Goal: Task Accomplishment & Management: Manage account settings

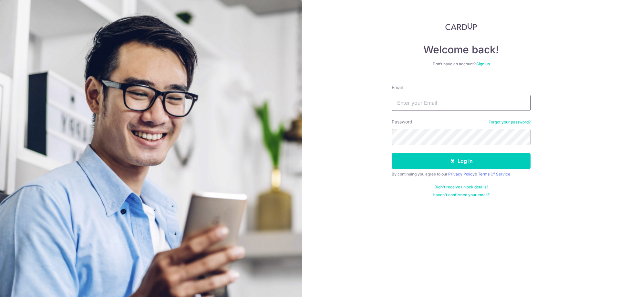
click at [435, 107] on input "Email" at bounding box center [460, 103] width 139 height 16
type input "Edmund_hts@live.com"
click at [391, 153] on button "Log in" at bounding box center [460, 161] width 139 height 16
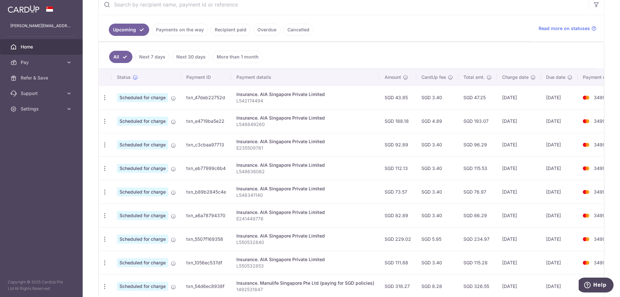
scroll to position [129, 0]
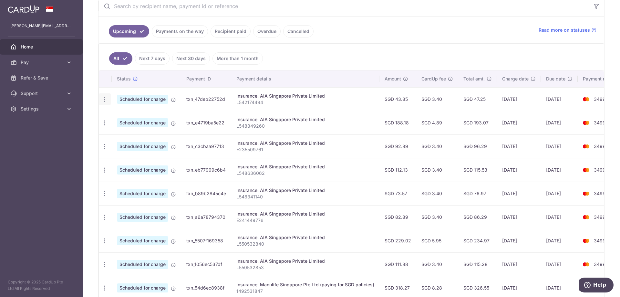
click at [101, 100] on icon "button" at bounding box center [104, 99] width 7 height 7
click at [110, 116] on icon at bounding box center [108, 117] width 8 height 8
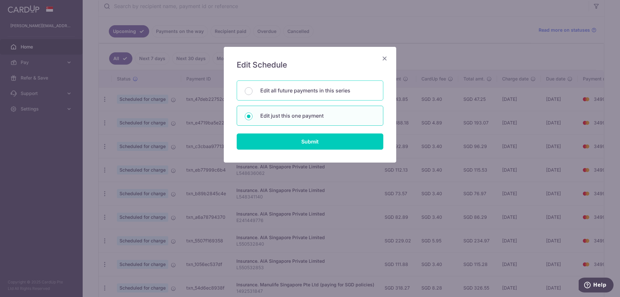
click at [300, 92] on p "Edit all future payments in this series" at bounding box center [317, 90] width 115 height 8
click at [252, 92] on input "Edit all future payments in this series" at bounding box center [249, 91] width 8 height 8
radio input "true"
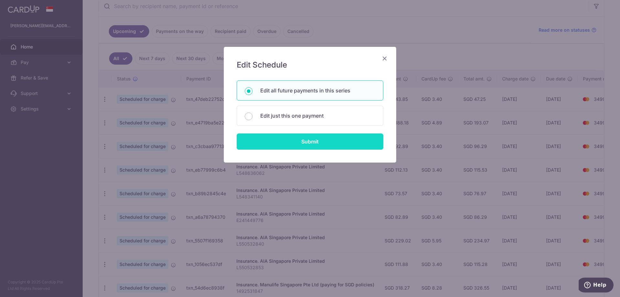
click at [313, 144] on input "Submit" at bounding box center [310, 141] width 147 height 16
radio input "true"
type input "43.85"
type input "L542174494"
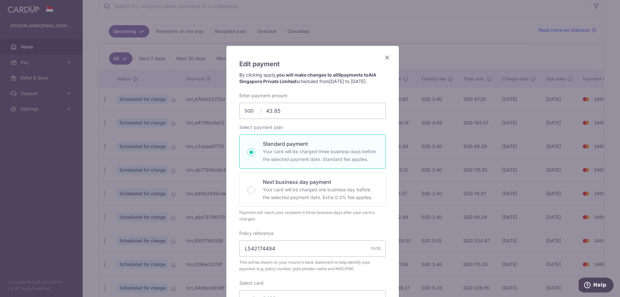
scroll to position [0, 0]
click at [386, 52] on div "Edit payment By clicking apply, you will make changes to all 9 payments to AIA …" at bounding box center [312, 238] width 172 height 382
click at [386, 55] on icon "Close" at bounding box center [387, 58] width 8 height 8
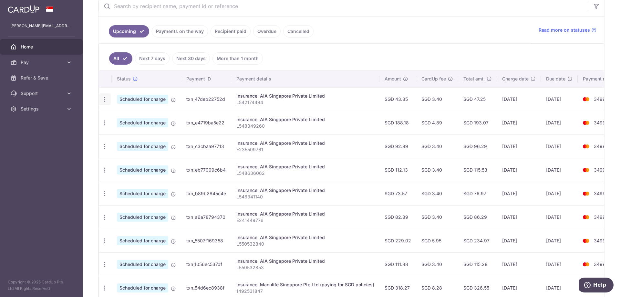
click at [105, 102] on icon "button" at bounding box center [104, 99] width 7 height 7
click at [124, 117] on span "Update payment" at bounding box center [139, 117] width 44 height 8
radio input "true"
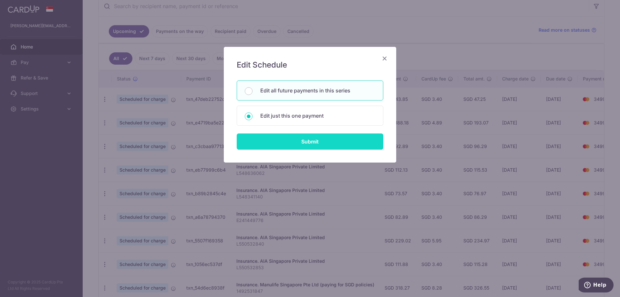
click at [307, 139] on input "Submit" at bounding box center [310, 141] width 147 height 16
radio input "true"
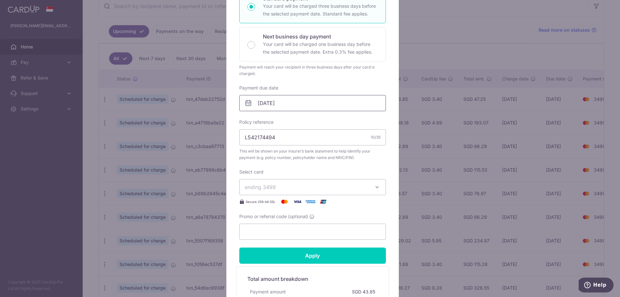
scroll to position [129, 0]
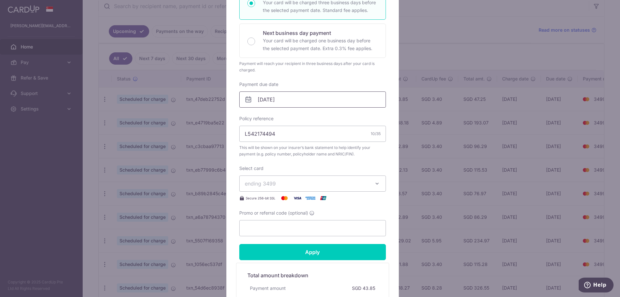
click at [302, 103] on input "[DATE]" at bounding box center [312, 99] width 147 height 16
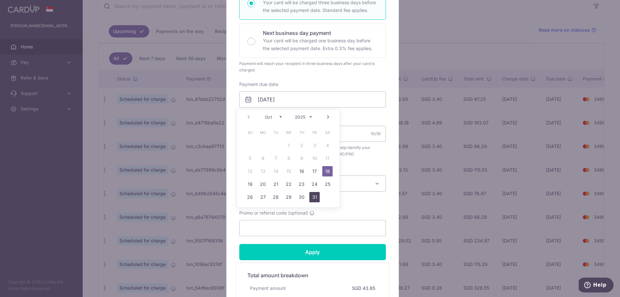
click at [314, 197] on link "31" at bounding box center [314, 197] width 10 height 10
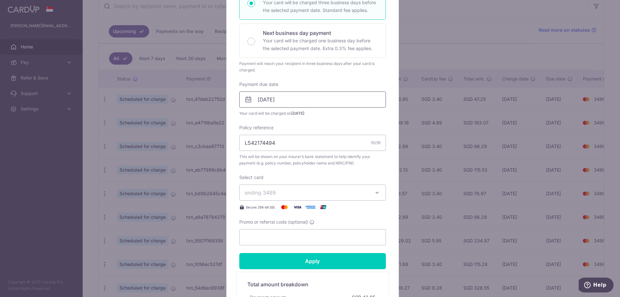
click at [314, 104] on input "[DATE]" at bounding box center [312, 99] width 147 height 16
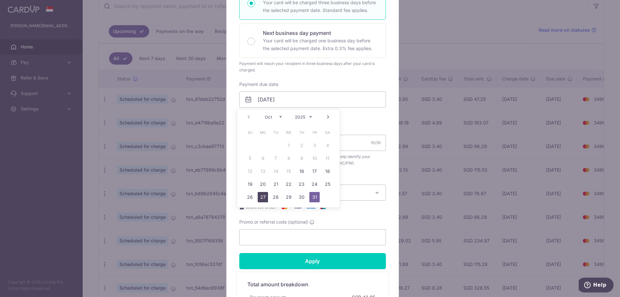
click at [262, 195] on link "27" at bounding box center [263, 197] width 10 height 10
type input "[DATE]"
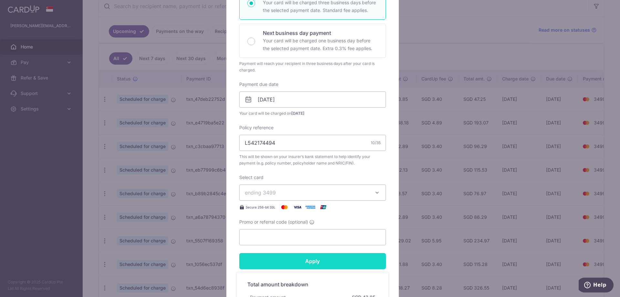
click at [313, 262] on input "Apply" at bounding box center [312, 261] width 147 height 16
type input "Successfully Applied"
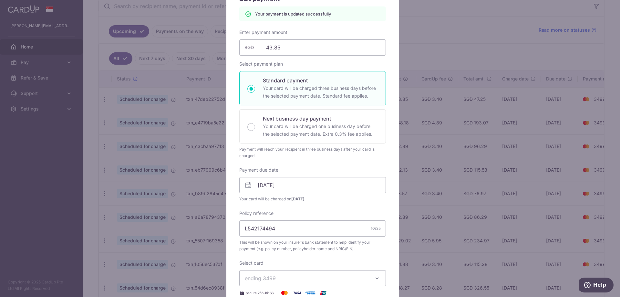
scroll to position [65, 0]
click at [141, 137] on div "Edit payment By clicking apply, you will make changes to all 9 payments to AIA …" at bounding box center [310, 148] width 620 height 297
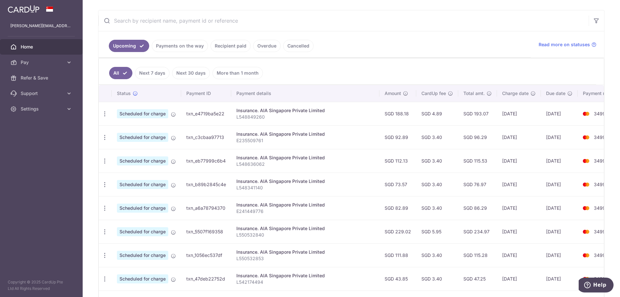
scroll to position [109, 0]
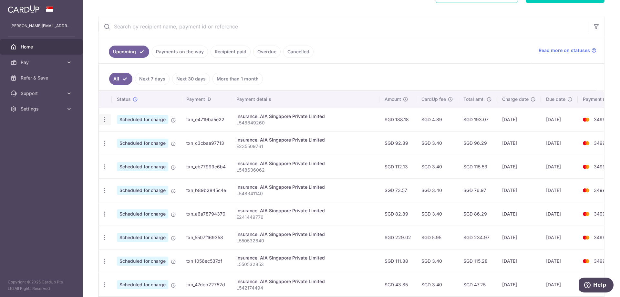
click at [103, 118] on icon "button" at bounding box center [104, 119] width 7 height 7
click at [118, 138] on span "Update payment" at bounding box center [139, 137] width 44 height 8
radio input "true"
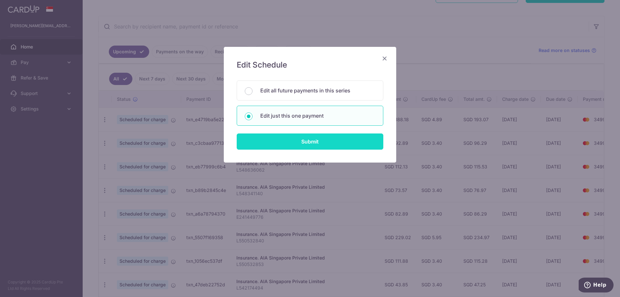
click at [282, 144] on input "Submit" at bounding box center [310, 141] width 147 height 16
radio input "true"
type input "188.18"
type input "[DATE]"
type input "L548849260"
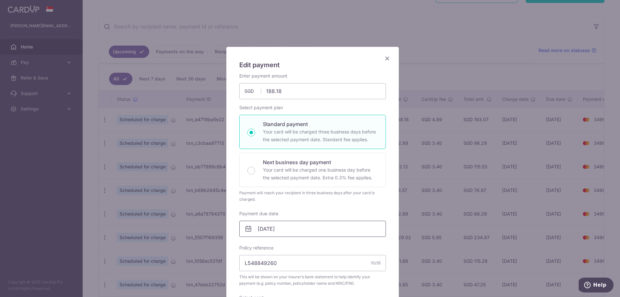
click at [292, 223] on input "[DATE]" at bounding box center [312, 228] width 147 height 16
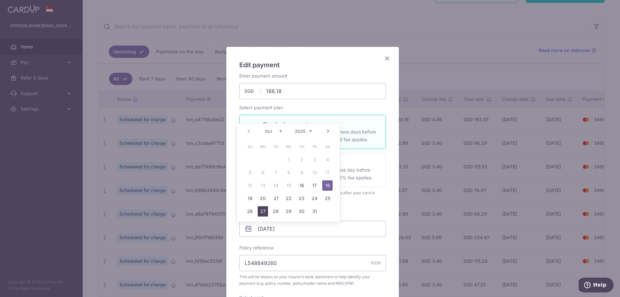
click at [259, 209] on link "27" at bounding box center [263, 211] width 10 height 10
type input "[DATE]"
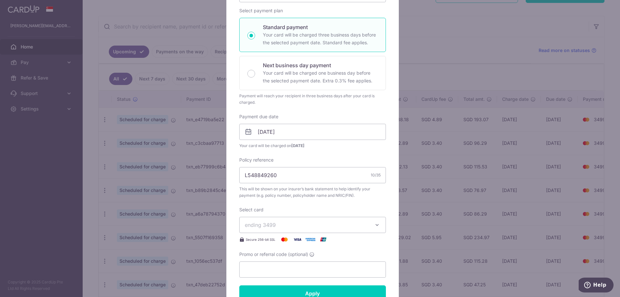
scroll to position [161, 0]
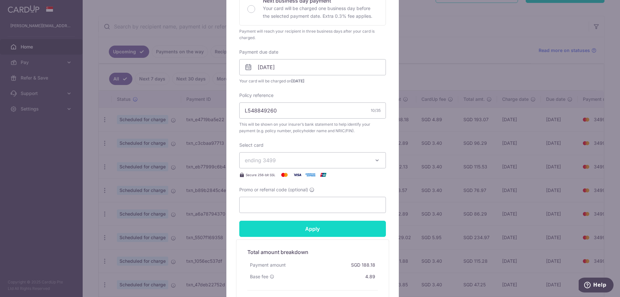
click at [306, 231] on input "Apply" at bounding box center [312, 228] width 147 height 16
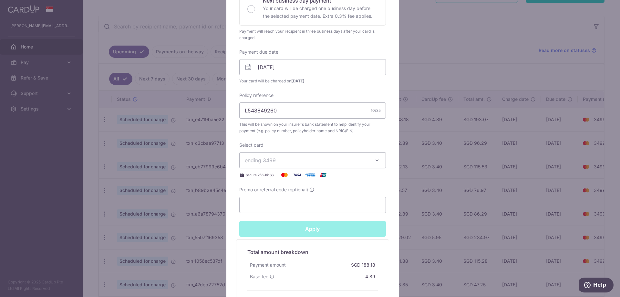
type input "Successfully Applied"
click at [147, 210] on div "Edit payment By clicking apply, you will make changes to all payments to AIA Si…" at bounding box center [310, 148] width 620 height 297
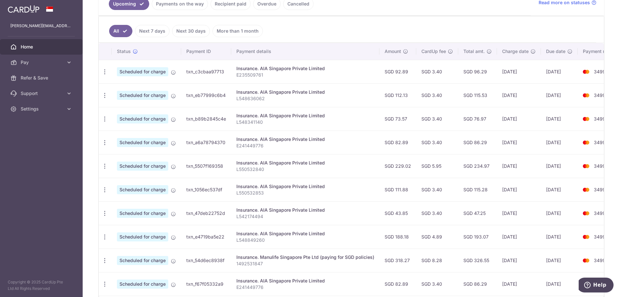
scroll to position [109, 0]
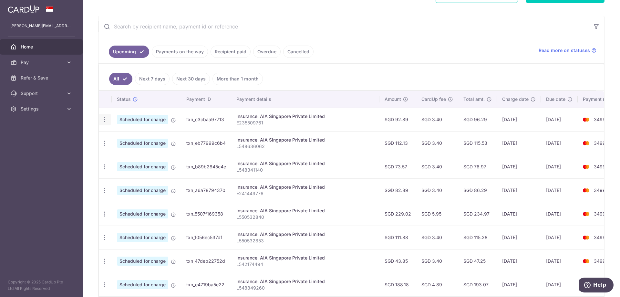
click at [102, 119] on icon "button" at bounding box center [104, 119] width 7 height 7
click at [138, 140] on span "Update payment" at bounding box center [139, 137] width 44 height 8
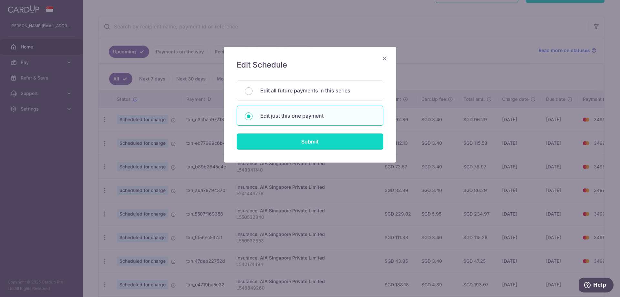
click at [270, 141] on input "Submit" at bounding box center [310, 141] width 147 height 16
radio input "true"
type input "92.89"
type input "[DATE]"
type input "E235509761"
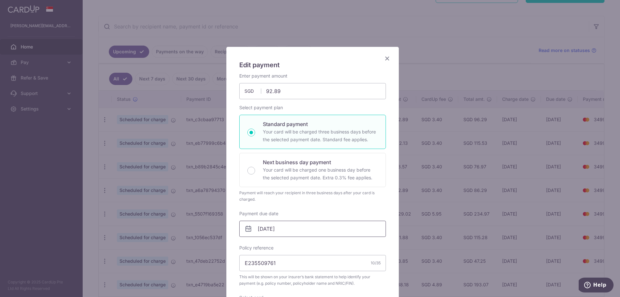
scroll to position [97, 0]
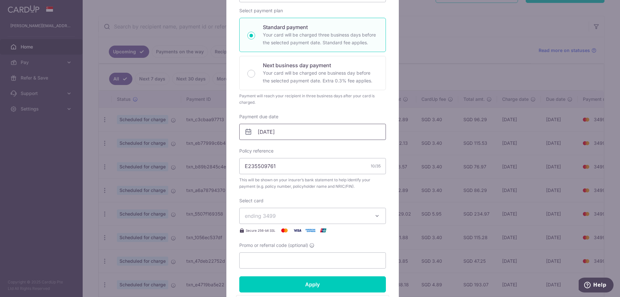
click at [295, 136] on input "[DATE]" at bounding box center [312, 132] width 147 height 16
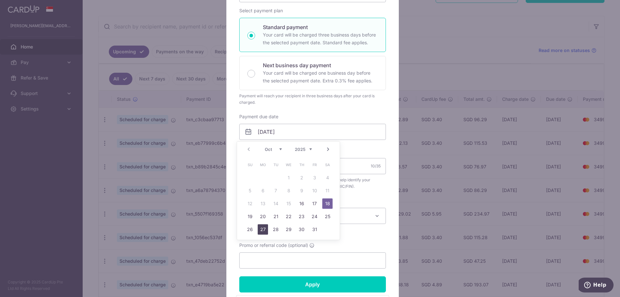
click at [261, 228] on link "27" at bounding box center [263, 229] width 10 height 10
type input "[DATE]"
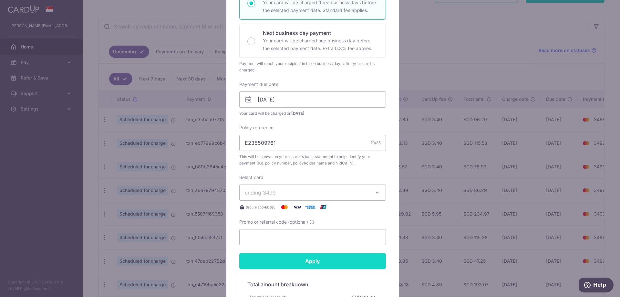
click at [338, 261] on input "Apply" at bounding box center [312, 261] width 147 height 16
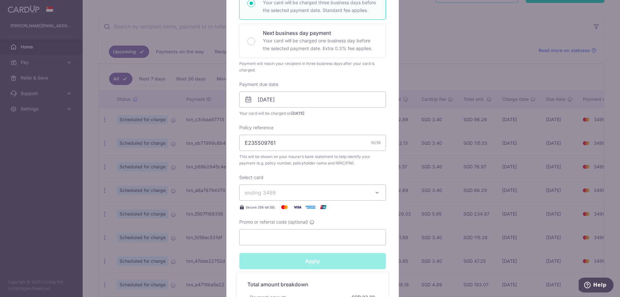
type input "Successfully Applied"
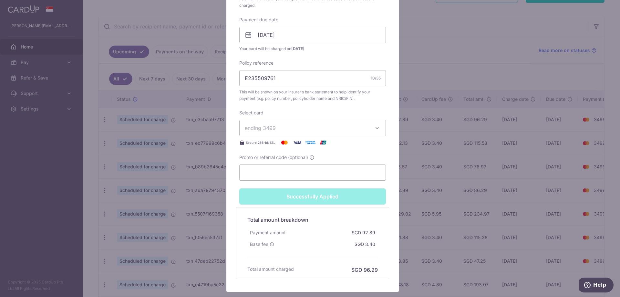
scroll to position [248, 0]
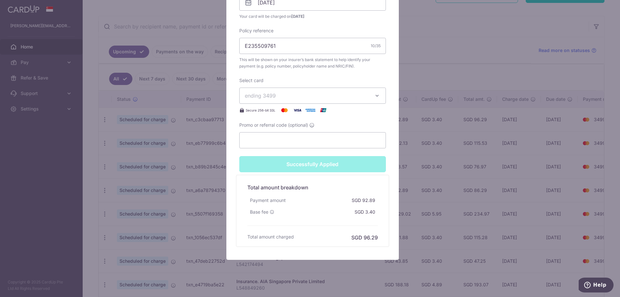
click at [333, 267] on div "Edit payment By clicking apply, you will make changes to all payments to AIA Si…" at bounding box center [310, 148] width 620 height 297
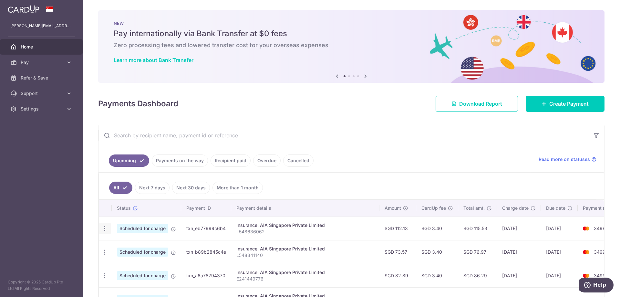
click at [106, 228] on icon "button" at bounding box center [104, 228] width 7 height 7
click at [141, 247] on span "Update payment" at bounding box center [139, 246] width 44 height 8
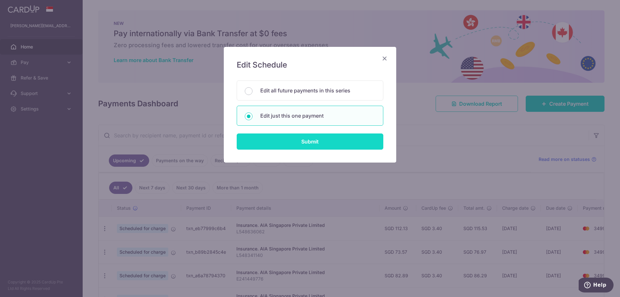
click at [283, 137] on input "Submit" at bounding box center [310, 141] width 147 height 16
radio input "true"
type input "112.13"
type input "[DATE]"
type input "L548636062"
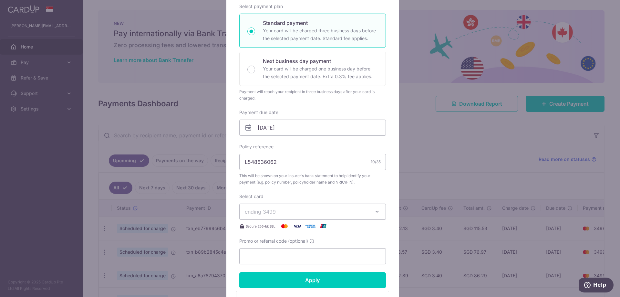
scroll to position [97, 0]
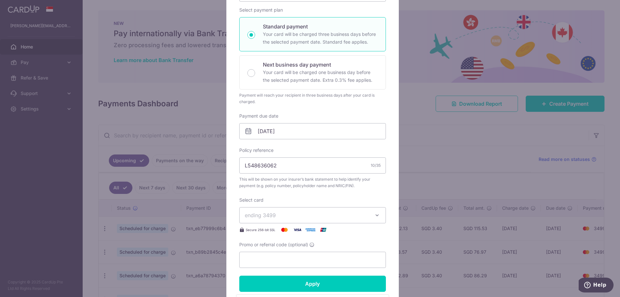
click at [318, 140] on div "Enter payment amount 112.13 112.13 SGD To change the payment amount, please can…" at bounding box center [312, 121] width 147 height 292
click at [316, 136] on input "[DATE]" at bounding box center [312, 131] width 147 height 16
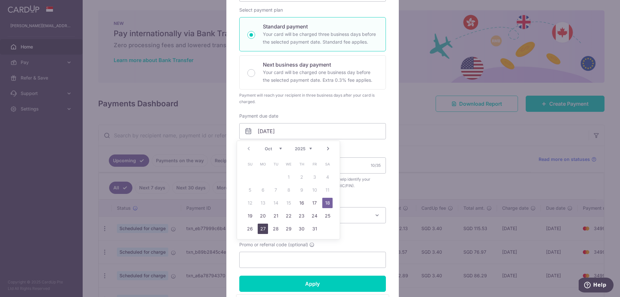
click at [264, 226] on link "27" at bounding box center [263, 228] width 10 height 10
type input "[DATE]"
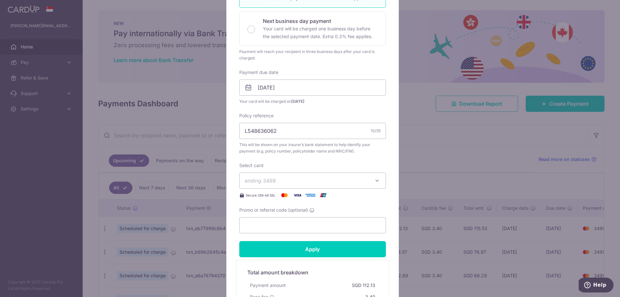
scroll to position [227, 0]
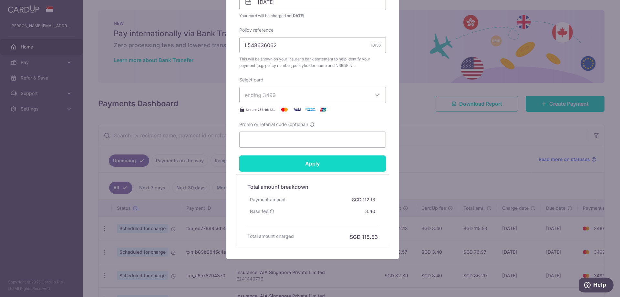
click at [312, 170] on input "Apply" at bounding box center [312, 163] width 147 height 16
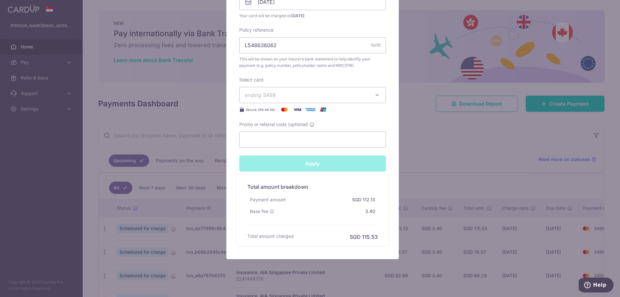
type input "Successfully Applied"
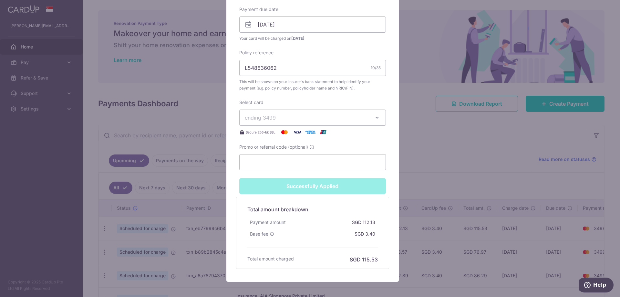
scroll to position [249, 0]
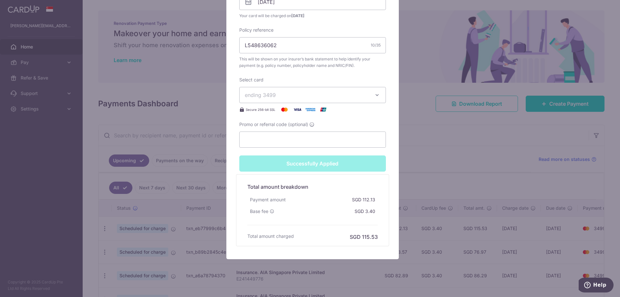
click at [426, 193] on div "Edit payment By clicking apply, you will make changes to all payments to AIA Si…" at bounding box center [310, 148] width 620 height 297
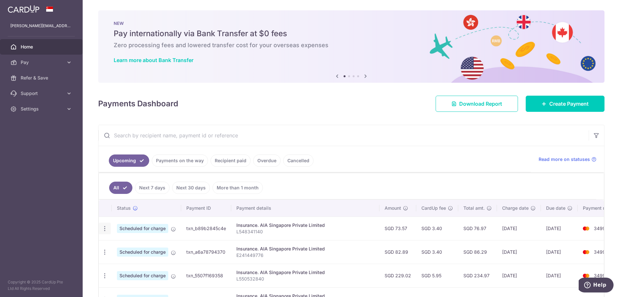
click at [106, 228] on icon "button" at bounding box center [104, 228] width 7 height 7
click at [147, 246] on span "Update payment" at bounding box center [139, 246] width 44 height 8
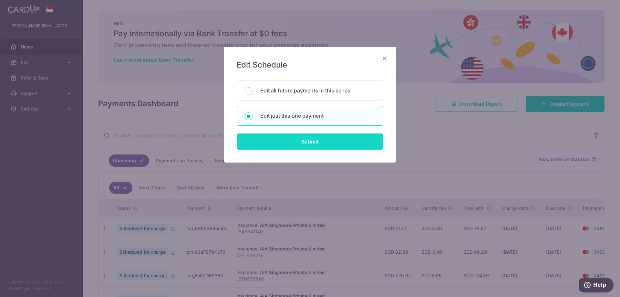
click at [299, 140] on input "Submit" at bounding box center [310, 141] width 147 height 16
radio input "true"
type input "73.57"
type input "18/10/2025"
type input "L548341140"
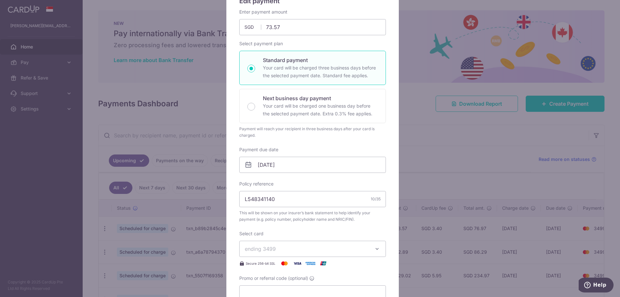
scroll to position [65, 0]
click at [287, 167] on input "18/10/2025" at bounding box center [312, 164] width 147 height 16
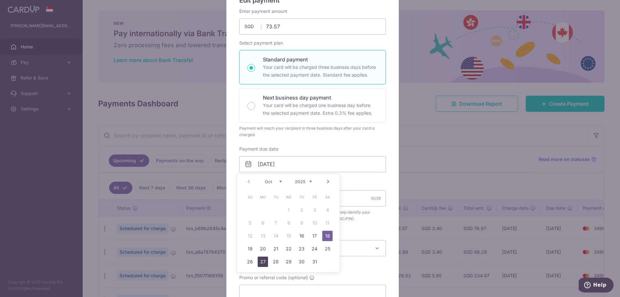
click at [262, 258] on link "27" at bounding box center [263, 261] width 10 height 10
type input "27/10/2025"
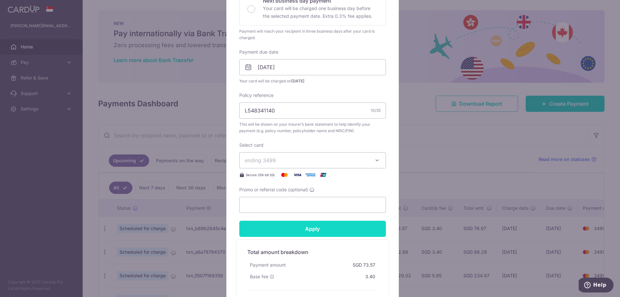
click at [311, 234] on input "Apply" at bounding box center [312, 228] width 147 height 16
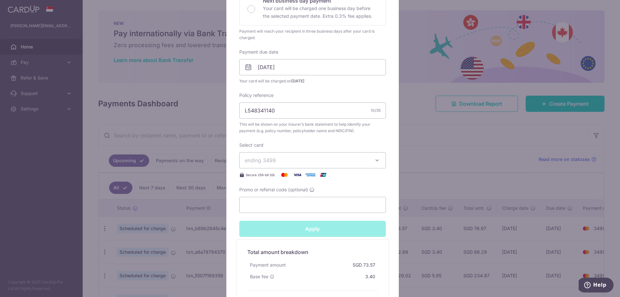
type input "Successfully Applied"
click at [439, 237] on div "Edit payment By clicking apply, you will make changes to all payments to AIA Si…" at bounding box center [310, 148] width 620 height 297
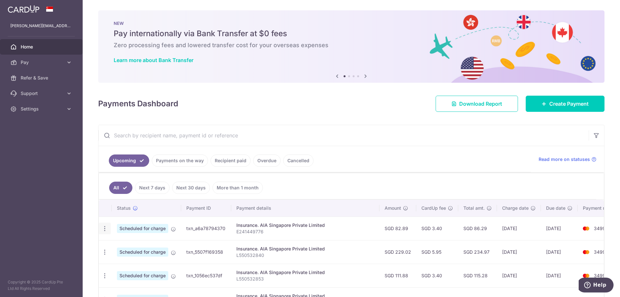
click at [105, 229] on icon "button" at bounding box center [104, 228] width 7 height 7
click at [124, 247] on span "Update payment" at bounding box center [139, 246] width 44 height 8
radio input "true"
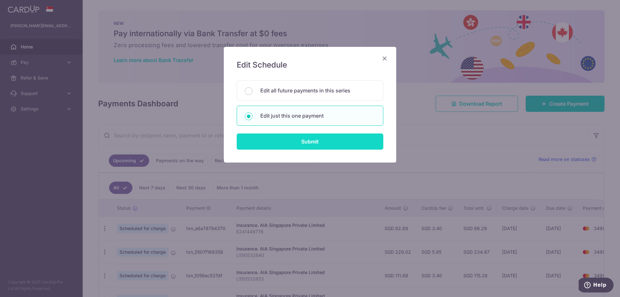
click at [298, 143] on input "Submit" at bounding box center [310, 141] width 147 height 16
radio input "true"
type input "82.89"
type input "[DATE]"
type input "E241449776"
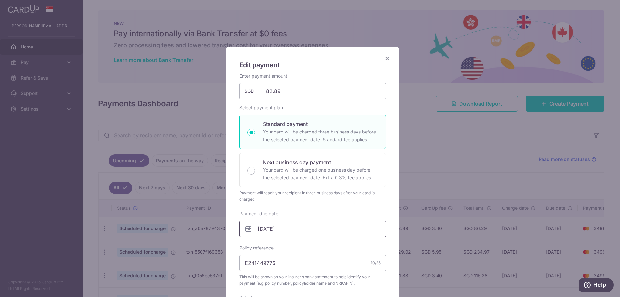
click at [275, 230] on input "[DATE]" at bounding box center [312, 228] width 147 height 16
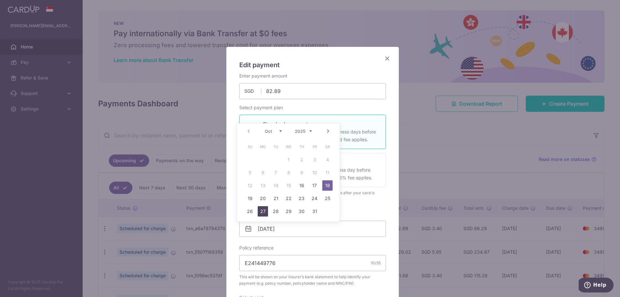
click at [263, 207] on link "27" at bounding box center [263, 211] width 10 height 10
type input "[DATE]"
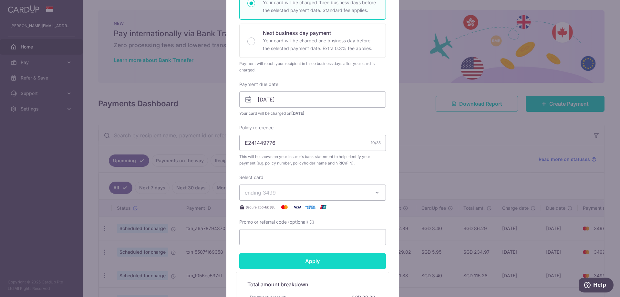
click at [307, 259] on input "Apply" at bounding box center [312, 261] width 147 height 16
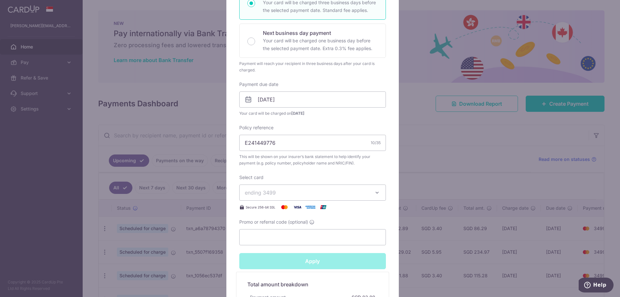
type input "Successfully Applied"
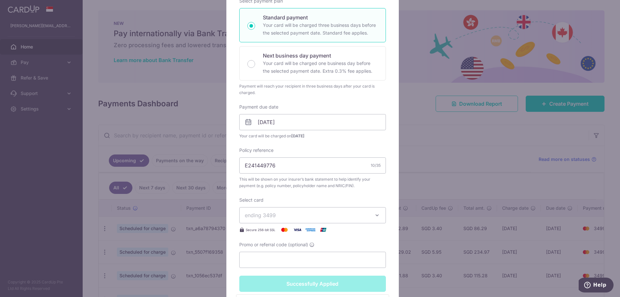
scroll to position [152, 0]
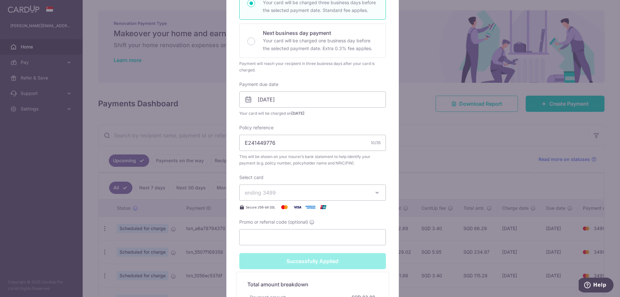
click at [434, 223] on div "Edit payment By clicking apply, you will make changes to all payments to AIA Si…" at bounding box center [310, 148] width 620 height 297
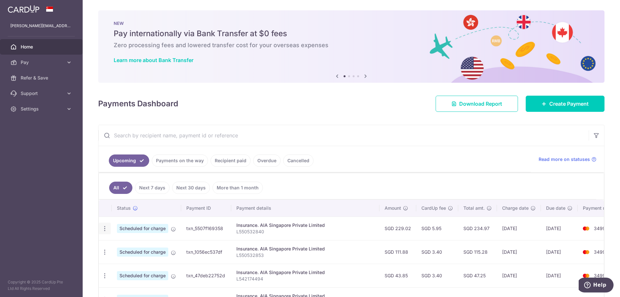
click at [107, 227] on icon "button" at bounding box center [104, 228] width 7 height 7
click at [137, 249] on span "Update payment" at bounding box center [139, 246] width 44 height 8
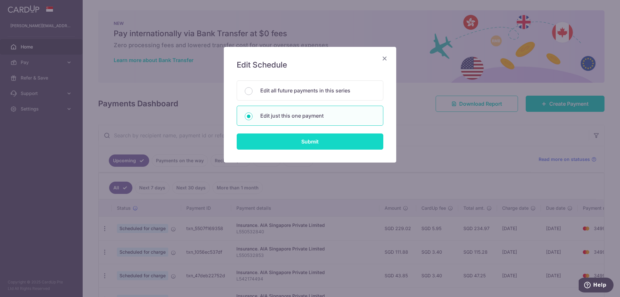
click at [286, 148] on input "Submit" at bounding box center [310, 141] width 147 height 16
radio input "true"
type input "229.02"
type input "[DATE]"
type input "L550532840"
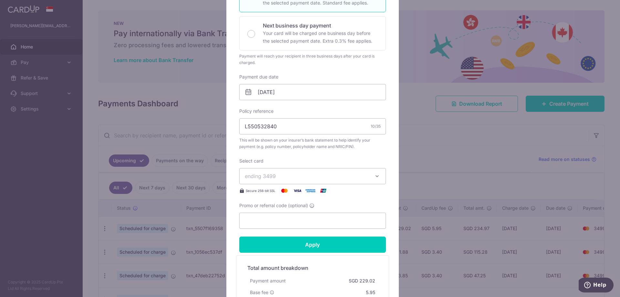
scroll to position [161, 0]
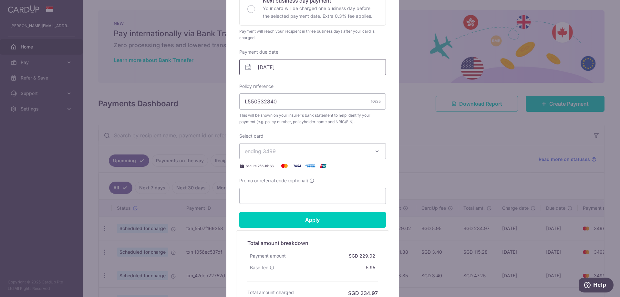
click at [291, 71] on input "[DATE]" at bounding box center [312, 67] width 147 height 16
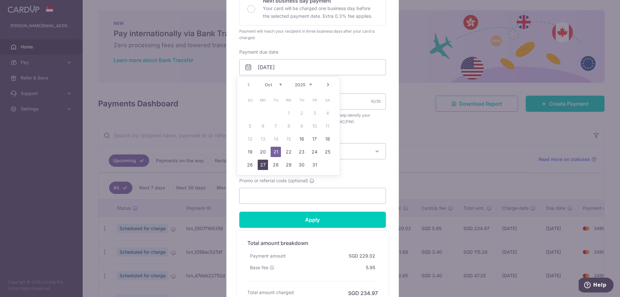
click at [261, 166] on link "27" at bounding box center [263, 164] width 10 height 10
type input "[DATE]"
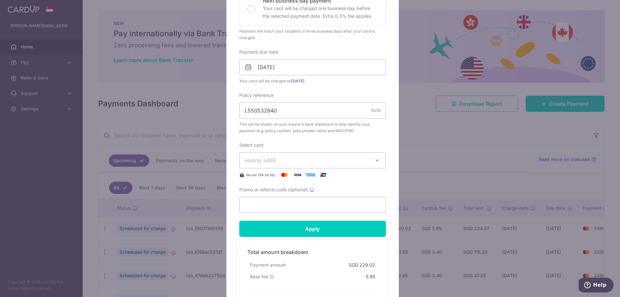
scroll to position [236, 0]
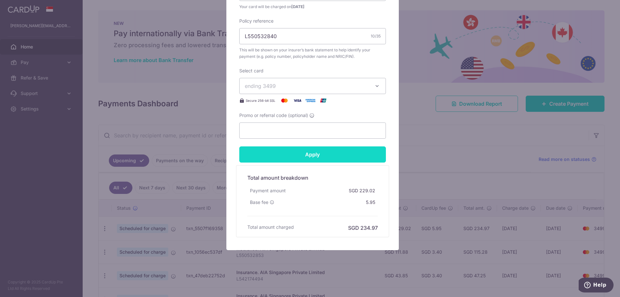
click at [327, 154] on input "Apply" at bounding box center [312, 154] width 147 height 16
type input "Successfully Applied"
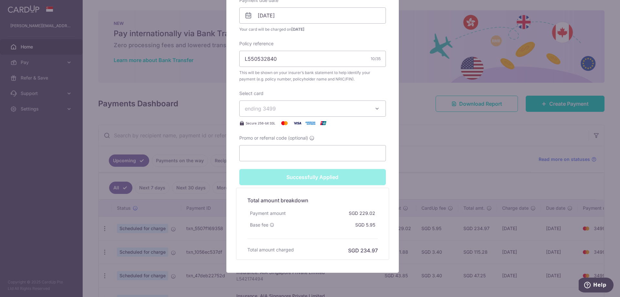
scroll to position [258, 0]
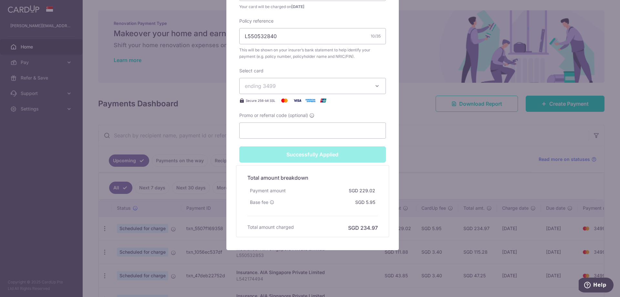
click at [444, 171] on div "Edit payment By clicking apply, you will make changes to all payments to AIA Si…" at bounding box center [310, 148] width 620 height 297
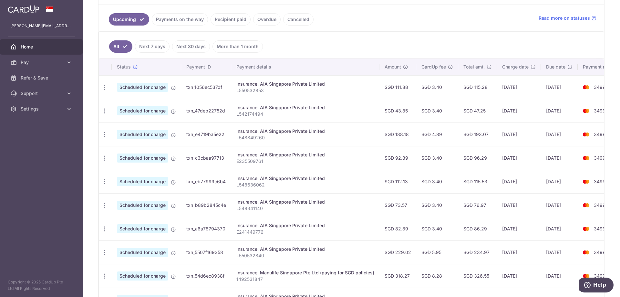
scroll to position [173, 0]
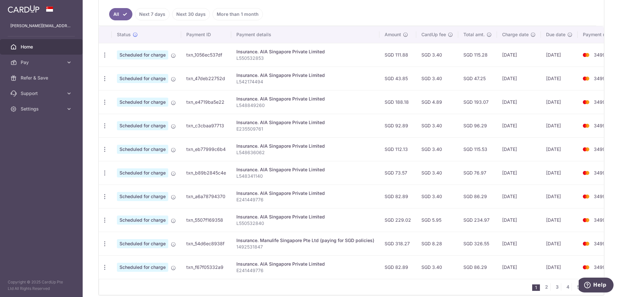
click at [262, 200] on p "E241449776" at bounding box center [305, 199] width 138 height 6
click at [105, 53] on icon "button" at bounding box center [104, 55] width 7 height 7
click at [151, 72] on span "Update payment" at bounding box center [139, 73] width 44 height 8
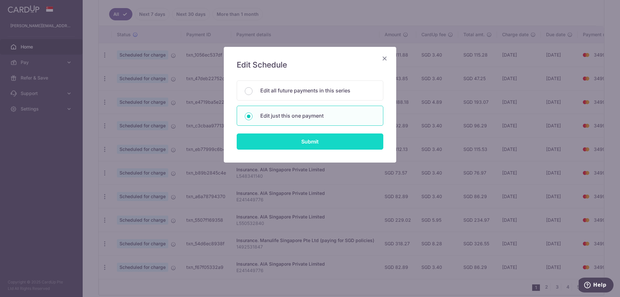
click at [304, 141] on input "Submit" at bounding box center [310, 141] width 147 height 16
radio input "true"
type input "111.88"
type input "24/10/2025"
type input "L550532853"
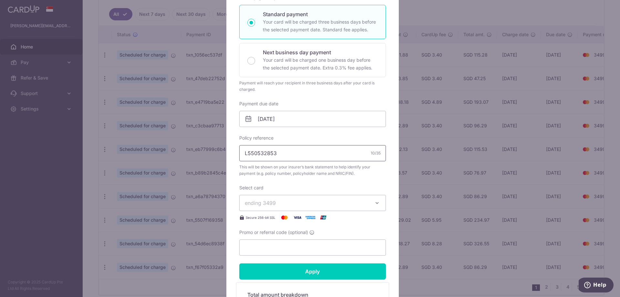
scroll to position [129, 0]
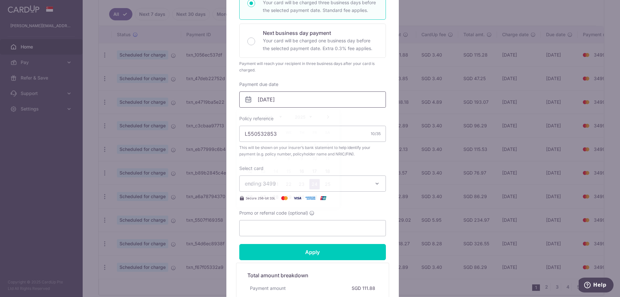
click at [305, 98] on input "24/10/2025" at bounding box center [312, 99] width 147 height 16
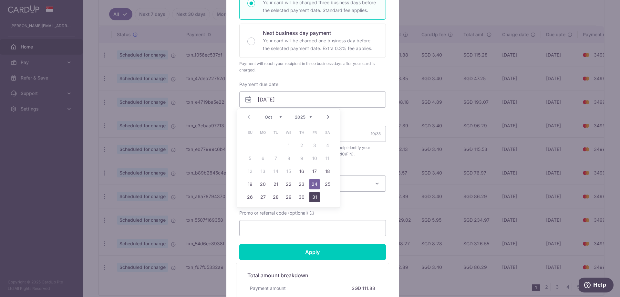
click at [316, 196] on link "31" at bounding box center [314, 197] width 10 height 10
type input "[DATE]"
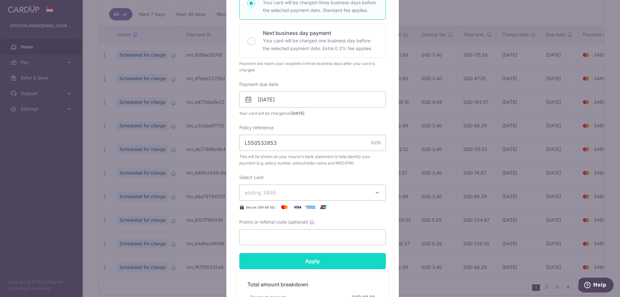
click at [336, 265] on input "Apply" at bounding box center [312, 261] width 147 height 16
type input "Successfully Applied"
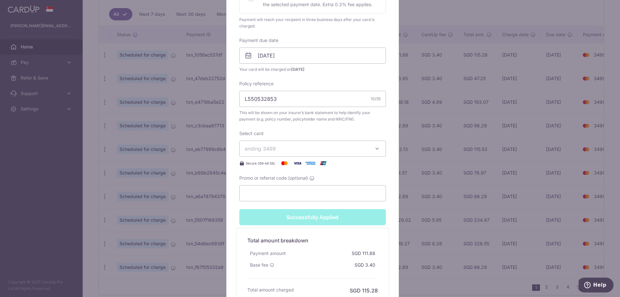
scroll to position [248, 0]
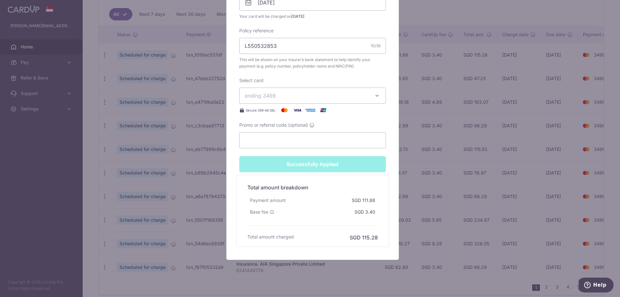
click at [440, 239] on div "Edit payment By clicking apply, you will make changes to all payments to AIA Si…" at bounding box center [310, 148] width 620 height 297
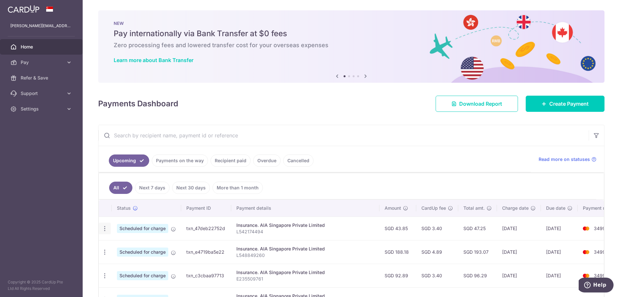
click at [106, 229] on icon "button" at bounding box center [104, 228] width 7 height 7
click at [153, 247] on span "Update payment" at bounding box center [139, 246] width 44 height 8
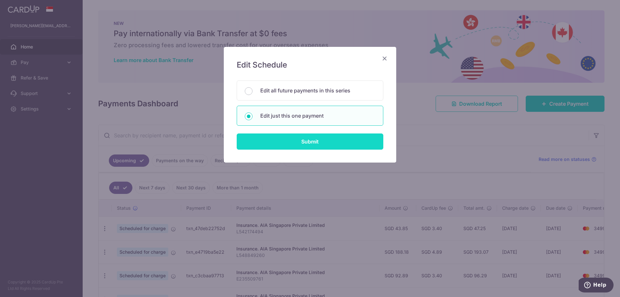
click at [299, 140] on input "Submit" at bounding box center [310, 141] width 147 height 16
radio input "true"
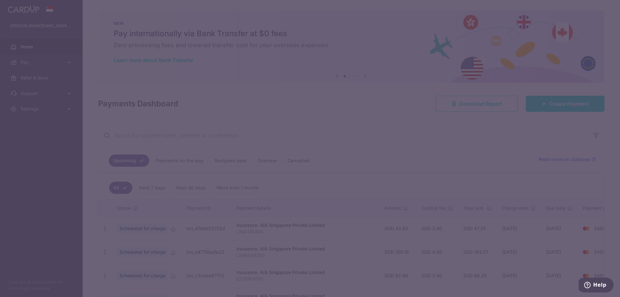
type input "43.85"
type input "[DATE]"
type input "L542174494"
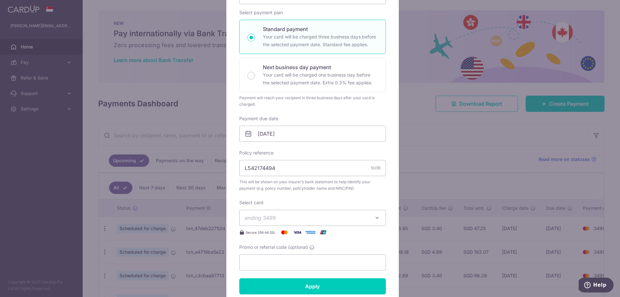
scroll to position [97, 0]
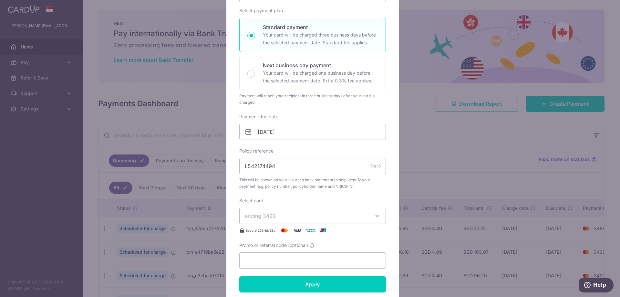
click at [329, 141] on div "Enter payment amount 43.85 43.85 SGD To change the payment amount, please cance…" at bounding box center [312, 122] width 147 height 292
click at [330, 136] on input "[DATE]" at bounding box center [312, 132] width 147 height 16
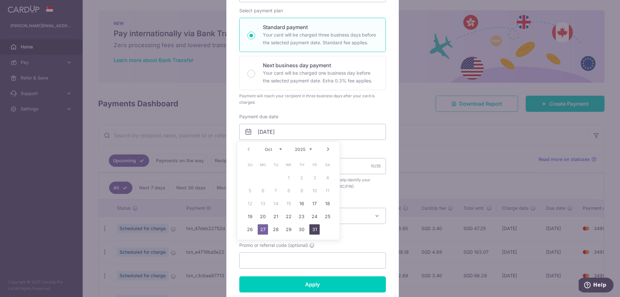
click at [315, 227] on link "31" at bounding box center [314, 229] width 10 height 10
type input "[DATE]"
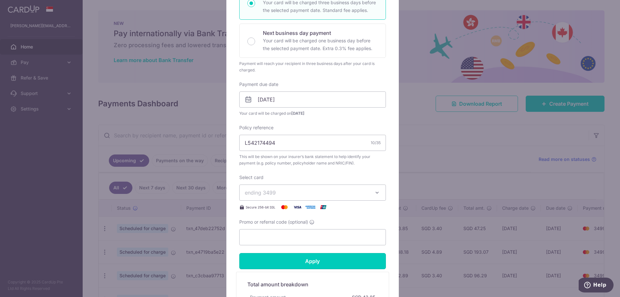
click at [324, 256] on input "Apply" at bounding box center [312, 261] width 147 height 16
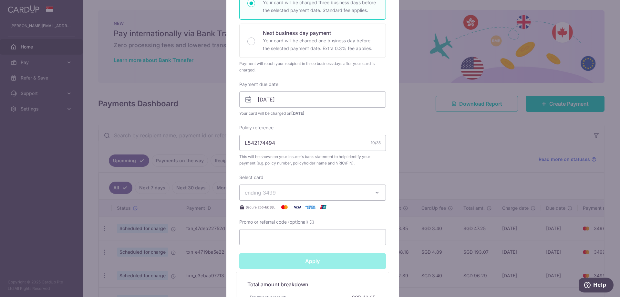
type input "Successfully Applied"
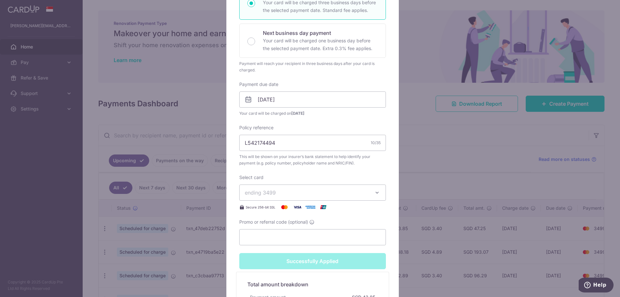
click at [452, 229] on div "Edit payment By clicking apply, you will make changes to all payments to AIA Si…" at bounding box center [310, 148] width 620 height 297
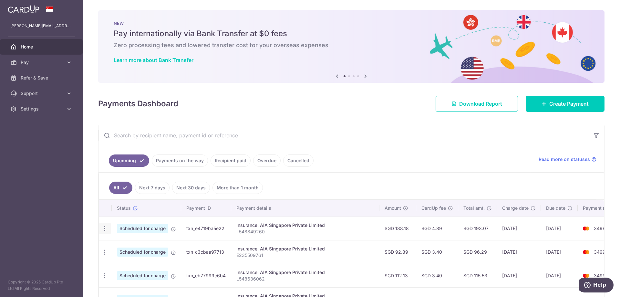
click at [106, 228] on icon "button" at bounding box center [104, 228] width 7 height 7
click at [125, 244] on span "Update payment" at bounding box center [139, 246] width 44 height 8
radio input "true"
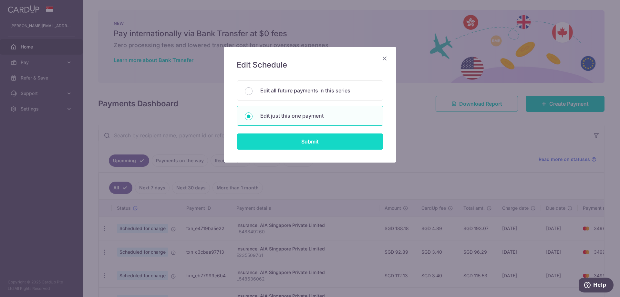
click at [311, 146] on input "Submit" at bounding box center [310, 141] width 147 height 16
radio input "true"
type input "188.18"
type input "[DATE]"
type input "L548849260"
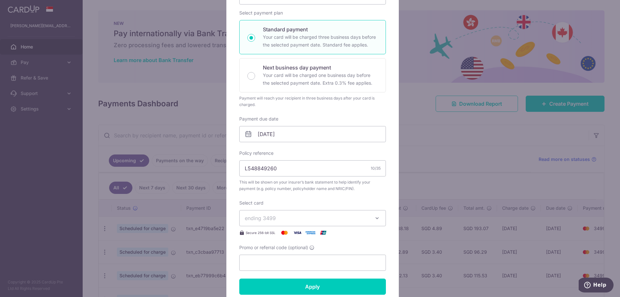
scroll to position [97, 0]
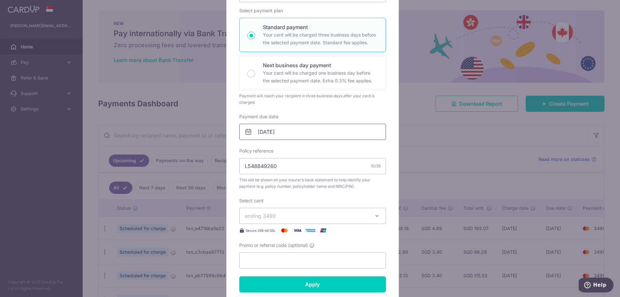
click at [348, 137] on input "[DATE]" at bounding box center [312, 132] width 147 height 16
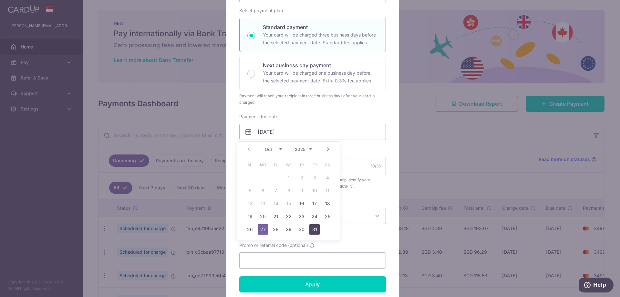
click at [315, 228] on link "31" at bounding box center [314, 229] width 10 height 10
type input "[DATE]"
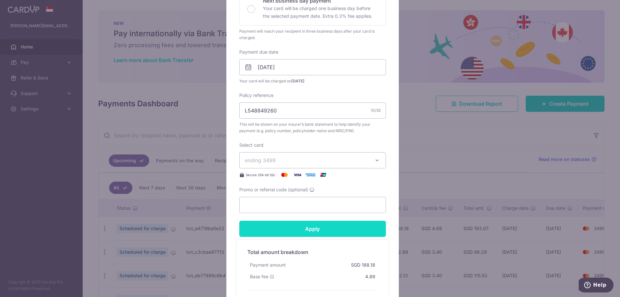
click at [337, 227] on input "Apply" at bounding box center [312, 228] width 147 height 16
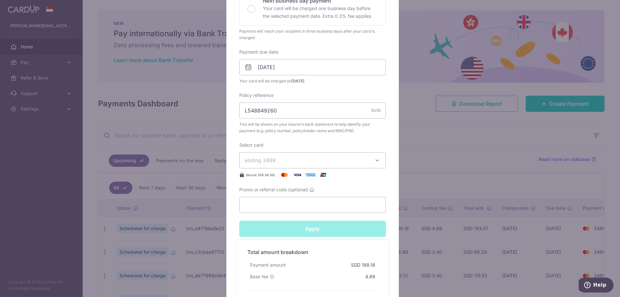
type input "Successfully Applied"
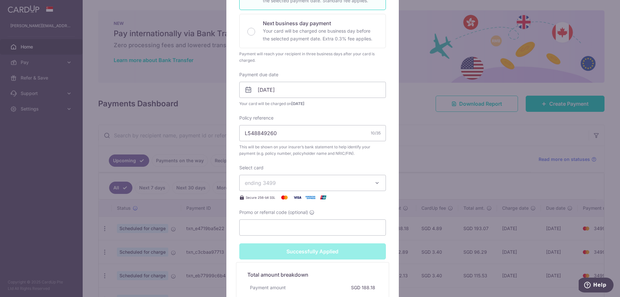
scroll to position [184, 0]
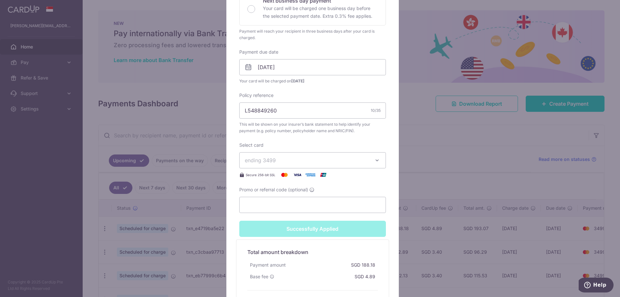
click at [419, 207] on div "Edit payment By clicking apply, you will make changes to all payments to AIA Si…" at bounding box center [310, 148] width 620 height 297
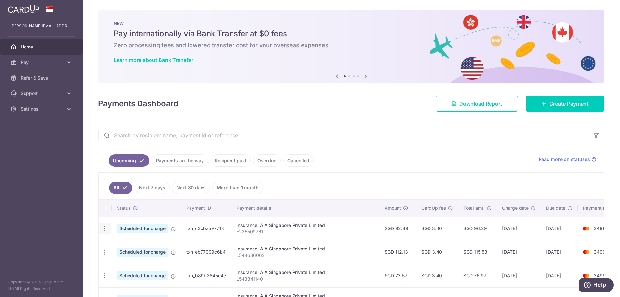
click at [107, 226] on icon "button" at bounding box center [104, 228] width 7 height 7
click at [145, 242] on span "Update payment" at bounding box center [139, 246] width 44 height 8
radio input "true"
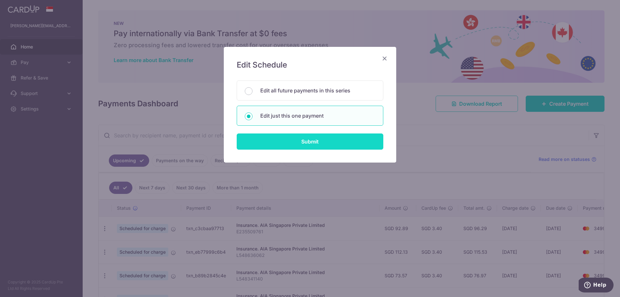
click at [295, 146] on input "Submit" at bounding box center [310, 141] width 147 height 16
radio input "true"
type input "92.89"
type input "[DATE]"
type input "E235509761"
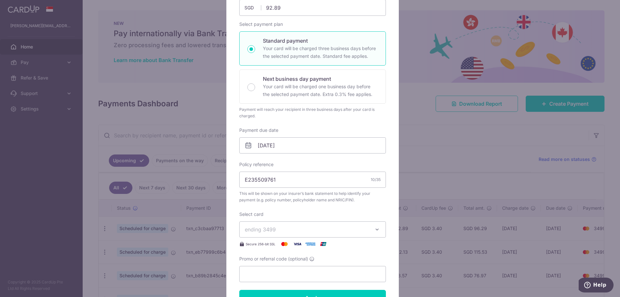
scroll to position [97, 0]
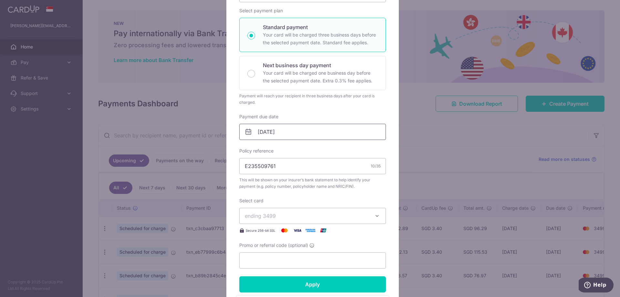
click at [324, 126] on input "[DATE]" at bounding box center [312, 132] width 147 height 16
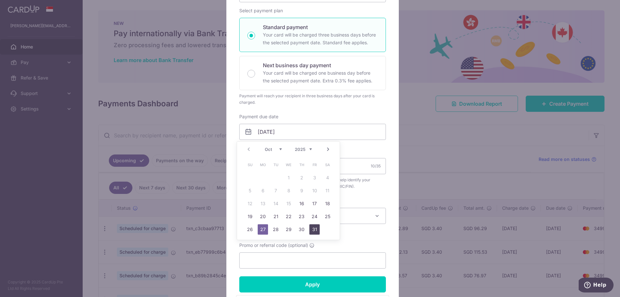
click at [314, 227] on link "31" at bounding box center [314, 229] width 10 height 10
type input "[DATE]"
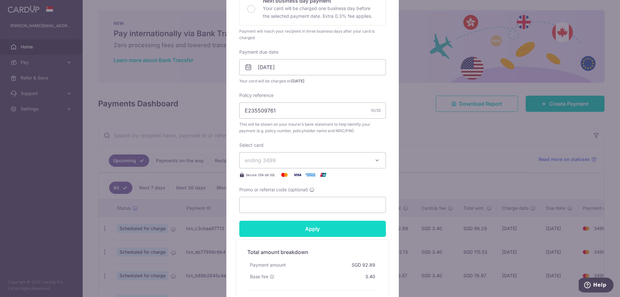
click at [315, 232] on input "Apply" at bounding box center [312, 228] width 147 height 16
type input "Successfully Applied"
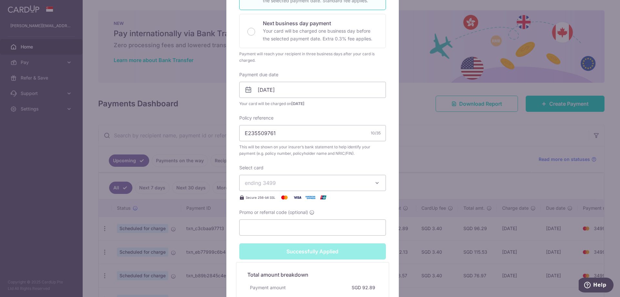
scroll to position [184, 0]
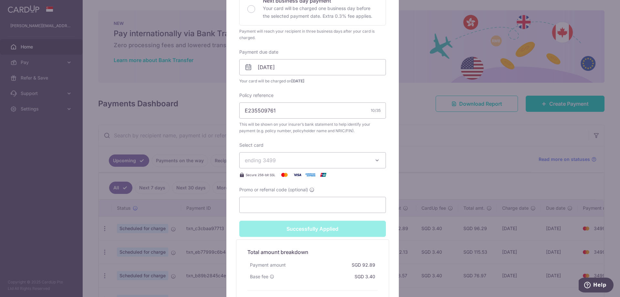
click at [412, 232] on div "Edit payment By clicking apply, you will make changes to all payments to AIA Si…" at bounding box center [310, 148] width 620 height 297
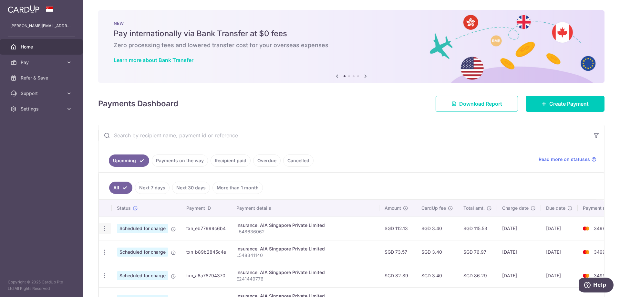
click at [108, 230] on div "Update payment Cancel payment" at bounding box center [105, 228] width 12 height 12
click at [109, 228] on div "Update payment Cancel payment" at bounding box center [105, 228] width 12 height 12
click at [106, 228] on icon "button" at bounding box center [104, 228] width 7 height 7
click at [127, 242] on link "Update payment" at bounding box center [132, 245] width 67 height 15
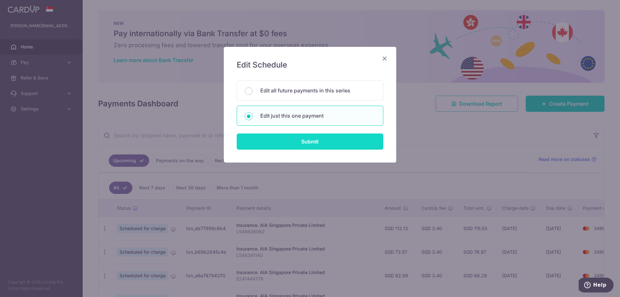
click at [313, 144] on input "Submit" at bounding box center [310, 141] width 147 height 16
radio input "true"
type input "112.13"
type input "[DATE]"
type input "L548636062"
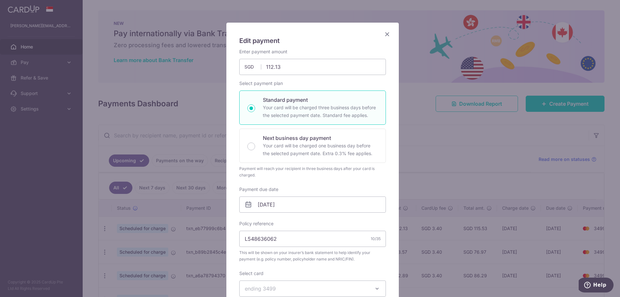
scroll to position [97, 0]
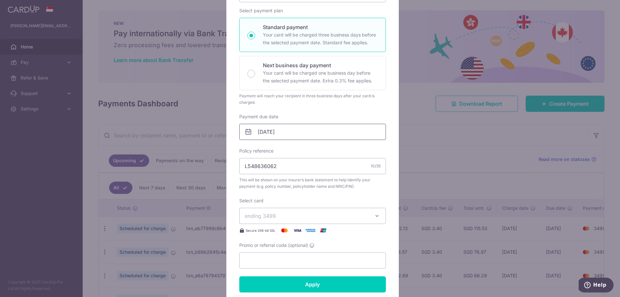
click at [331, 132] on input "[DATE]" at bounding box center [312, 132] width 147 height 16
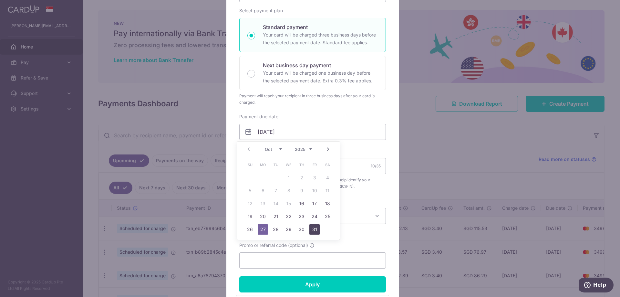
click at [316, 228] on link "31" at bounding box center [314, 229] width 10 height 10
type input "[DATE]"
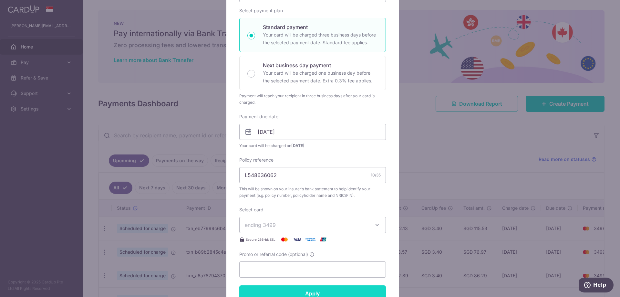
click at [326, 288] on input "Apply" at bounding box center [312, 293] width 147 height 16
type input "Successfully Applied"
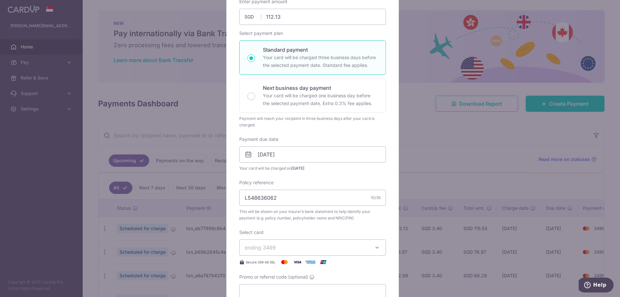
scroll to position [119, 0]
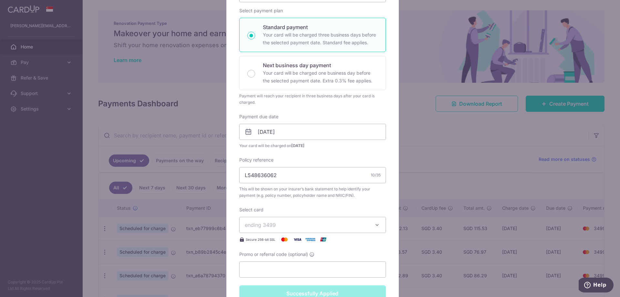
click at [181, 244] on div "Edit payment By clicking apply, you will make changes to all payments to AIA Si…" at bounding box center [310, 148] width 620 height 297
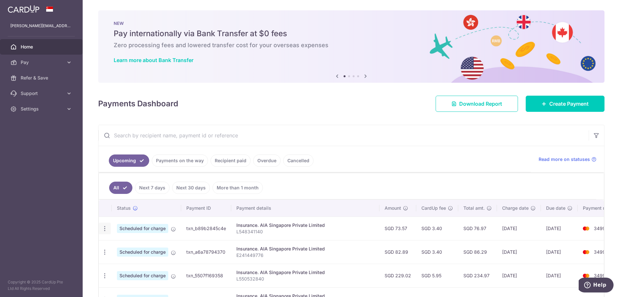
click at [106, 229] on icon "button" at bounding box center [104, 228] width 7 height 7
click at [133, 243] on span "Update payment" at bounding box center [139, 246] width 44 height 8
radio input "true"
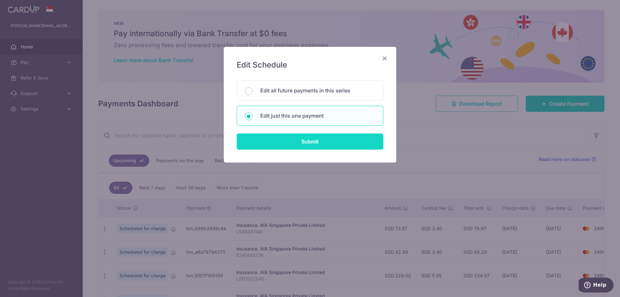
click at [322, 142] on input "Submit" at bounding box center [310, 141] width 147 height 16
radio input "true"
type input "73.57"
type input "[DATE]"
type input "L548341140"
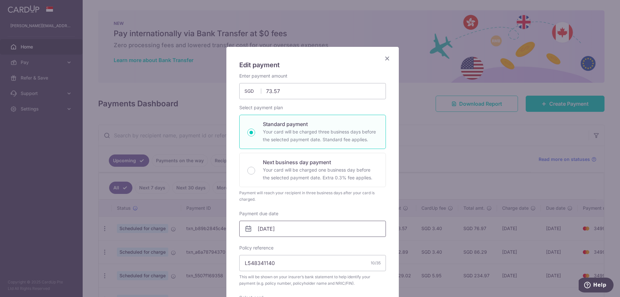
click at [351, 224] on input "[DATE]" at bounding box center [312, 228] width 147 height 16
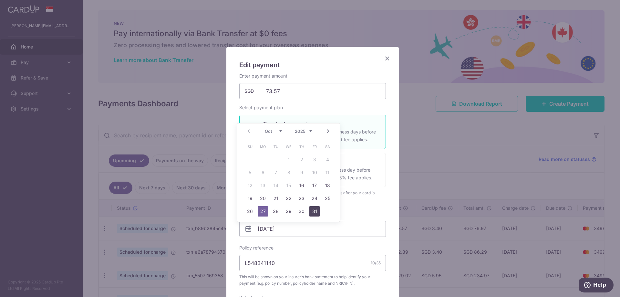
click at [318, 208] on link "31" at bounding box center [314, 211] width 10 height 10
type input "[DATE]"
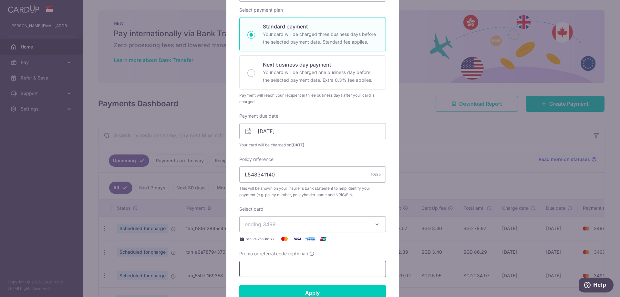
scroll to position [129, 0]
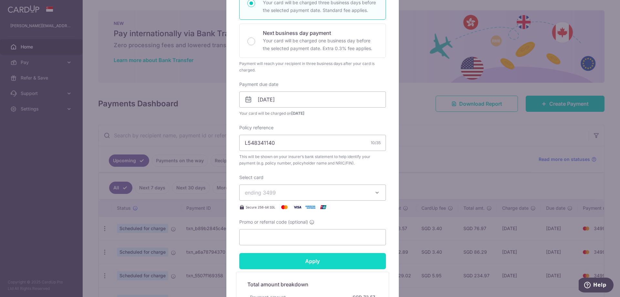
click at [336, 256] on input "Apply" at bounding box center [312, 261] width 147 height 16
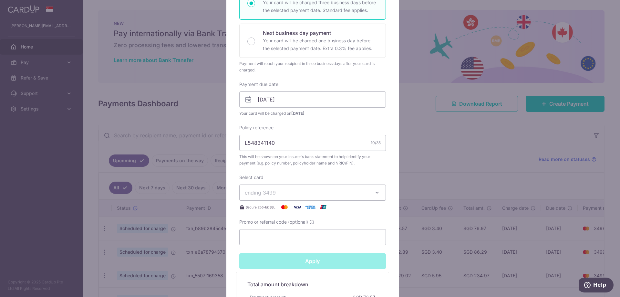
type input "Successfully Applied"
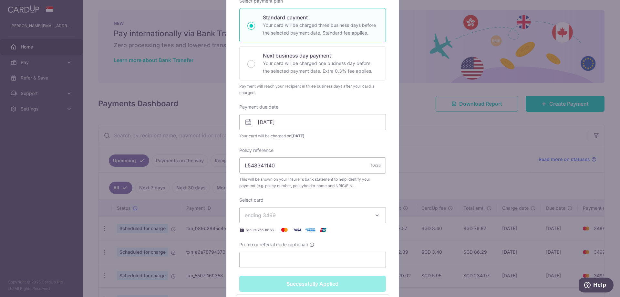
scroll to position [152, 0]
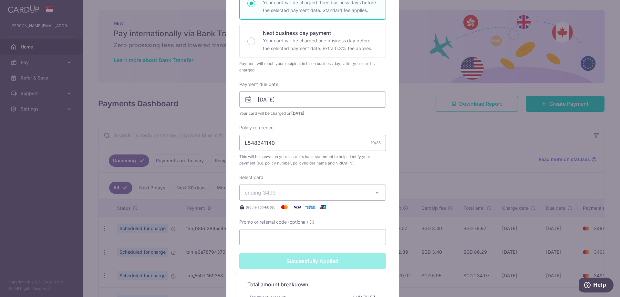
click at [419, 243] on div "Edit payment By clicking apply, you will make changes to all payments to AIA Si…" at bounding box center [310, 148] width 620 height 297
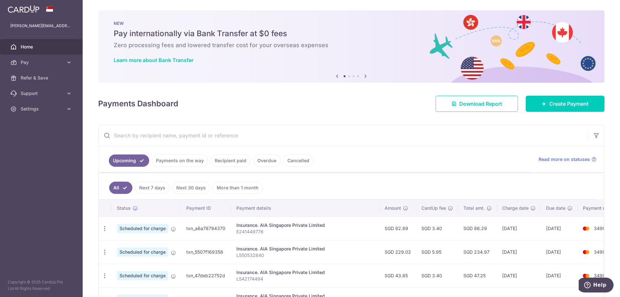
scroll to position [32, 0]
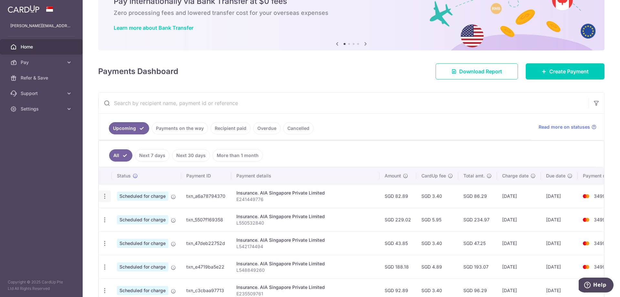
click at [106, 196] on icon "button" at bounding box center [104, 196] width 7 height 7
click at [129, 210] on span "Update payment" at bounding box center [139, 214] width 44 height 8
radio input "true"
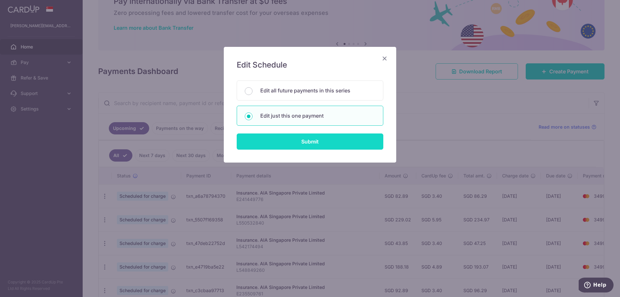
click at [342, 143] on input "Submit" at bounding box center [310, 141] width 147 height 16
radio input "true"
type input "82.89"
type input "[DATE]"
type input "E241449776"
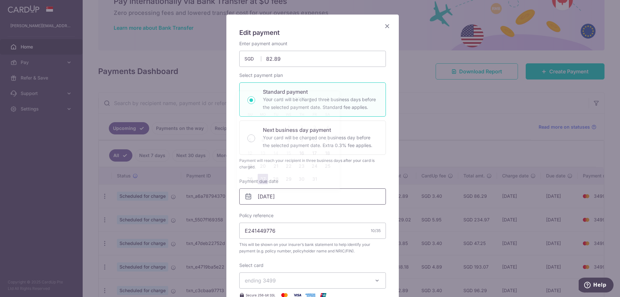
click at [357, 192] on input "27/10/2025" at bounding box center [312, 196] width 147 height 16
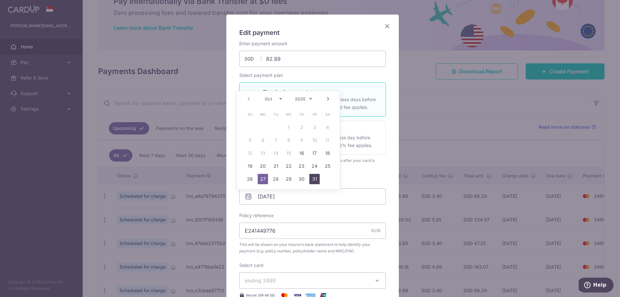
click at [314, 182] on link "31" at bounding box center [314, 179] width 10 height 10
type input "[DATE]"
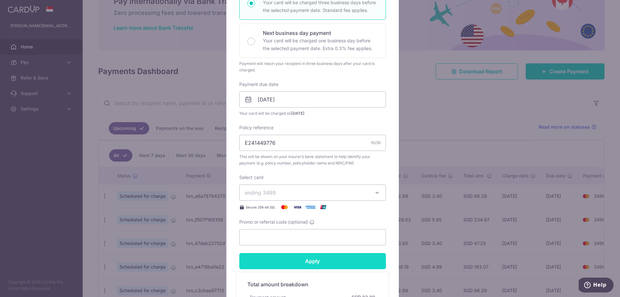
click at [345, 256] on input "Apply" at bounding box center [312, 261] width 147 height 16
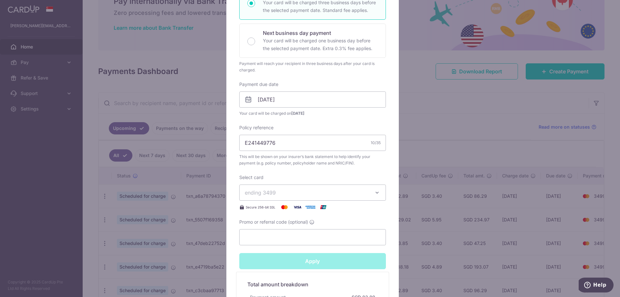
type input "Successfully Applied"
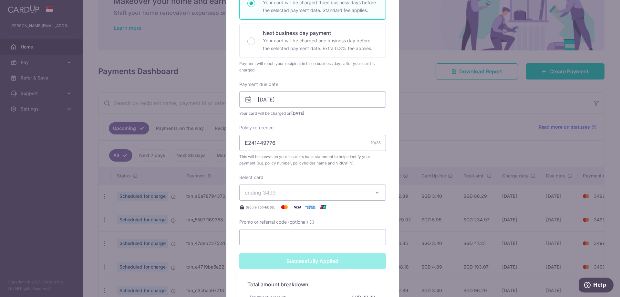
click at [424, 223] on div "Edit payment By clicking apply, you will make changes to all payments to AIA Si…" at bounding box center [310, 148] width 620 height 297
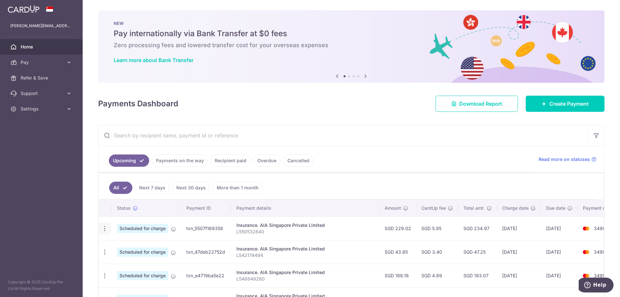
click at [106, 228] on icon "button" at bounding box center [104, 228] width 7 height 7
click at [160, 245] on span "Update payment" at bounding box center [139, 246] width 44 height 8
radio input "true"
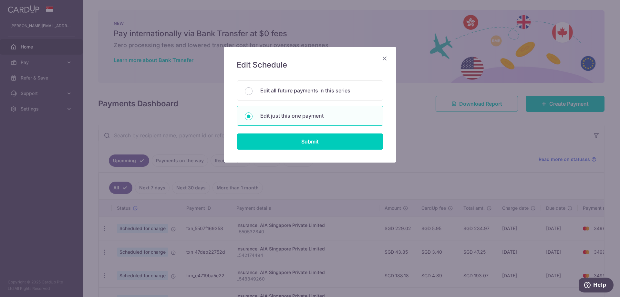
click at [278, 151] on div "Edit Schedule You will be editing all 9 payments to AIA Singapore Private Limit…" at bounding box center [310, 105] width 172 height 116
click at [279, 150] on div "Edit Schedule You will be editing all 9 payments to AIA Singapore Private Limit…" at bounding box center [310, 105] width 172 height 116
click at [280, 147] on input "Submit" at bounding box center [310, 141] width 147 height 16
radio input "true"
type input "229.02"
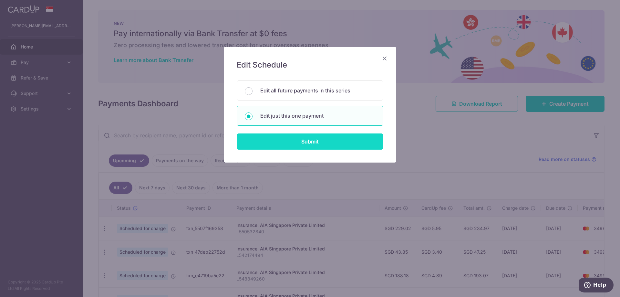
type input "[DATE]"
type input "L550532840"
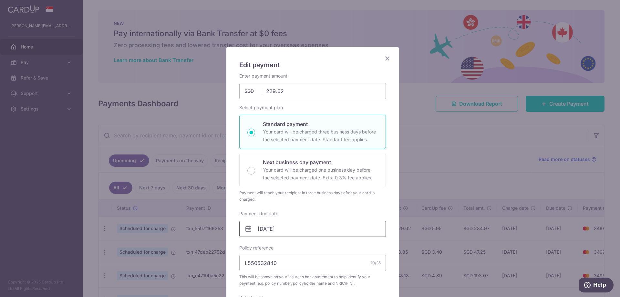
click at [317, 228] on input "27/10/2025" at bounding box center [312, 228] width 147 height 16
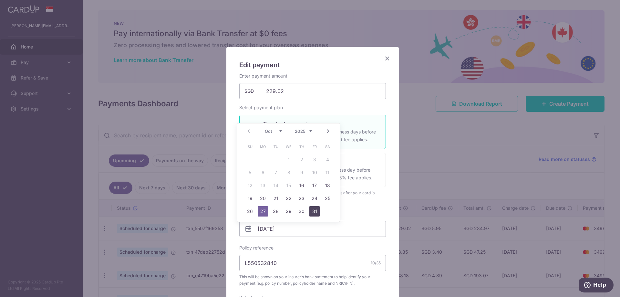
click at [317, 211] on link "31" at bounding box center [314, 211] width 10 height 10
type input "[DATE]"
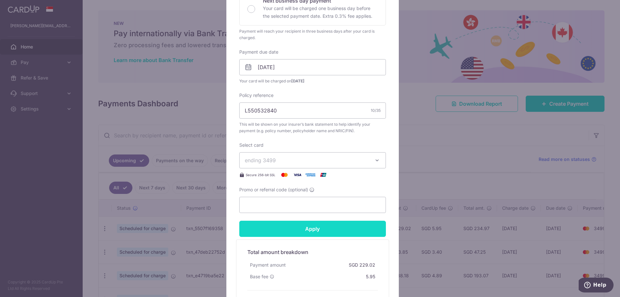
click at [322, 231] on input "Apply" at bounding box center [312, 228] width 147 height 16
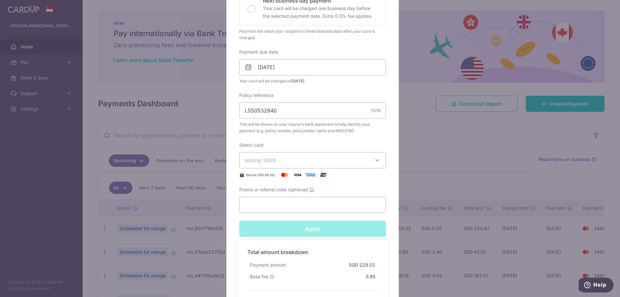
type input "Successfully Applied"
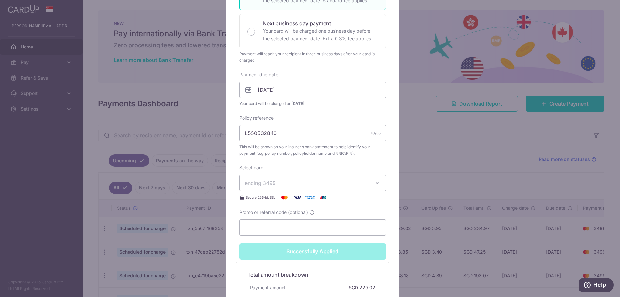
scroll to position [184, 0]
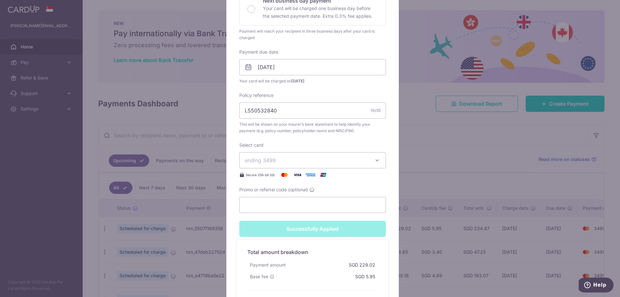
click at [422, 235] on div "Edit payment By clicking apply, you will make changes to all payments to AIA Si…" at bounding box center [310, 148] width 620 height 297
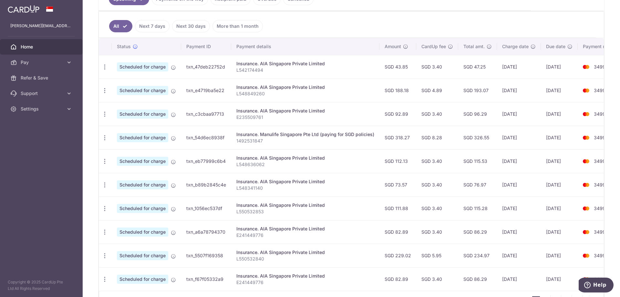
scroll to position [194, 0]
